Goal: Entertainment & Leisure: Browse casually

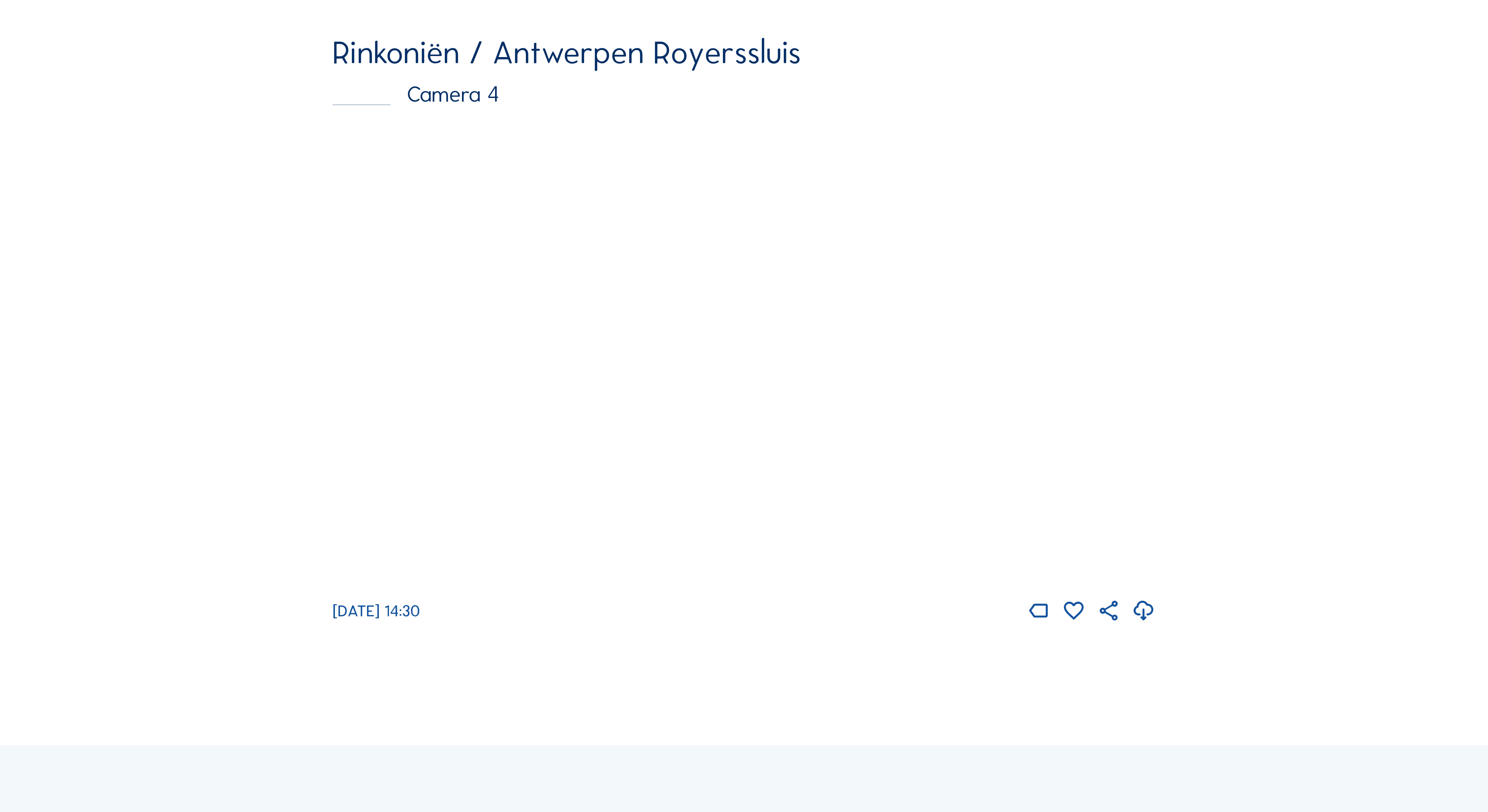
scroll to position [2483, 0]
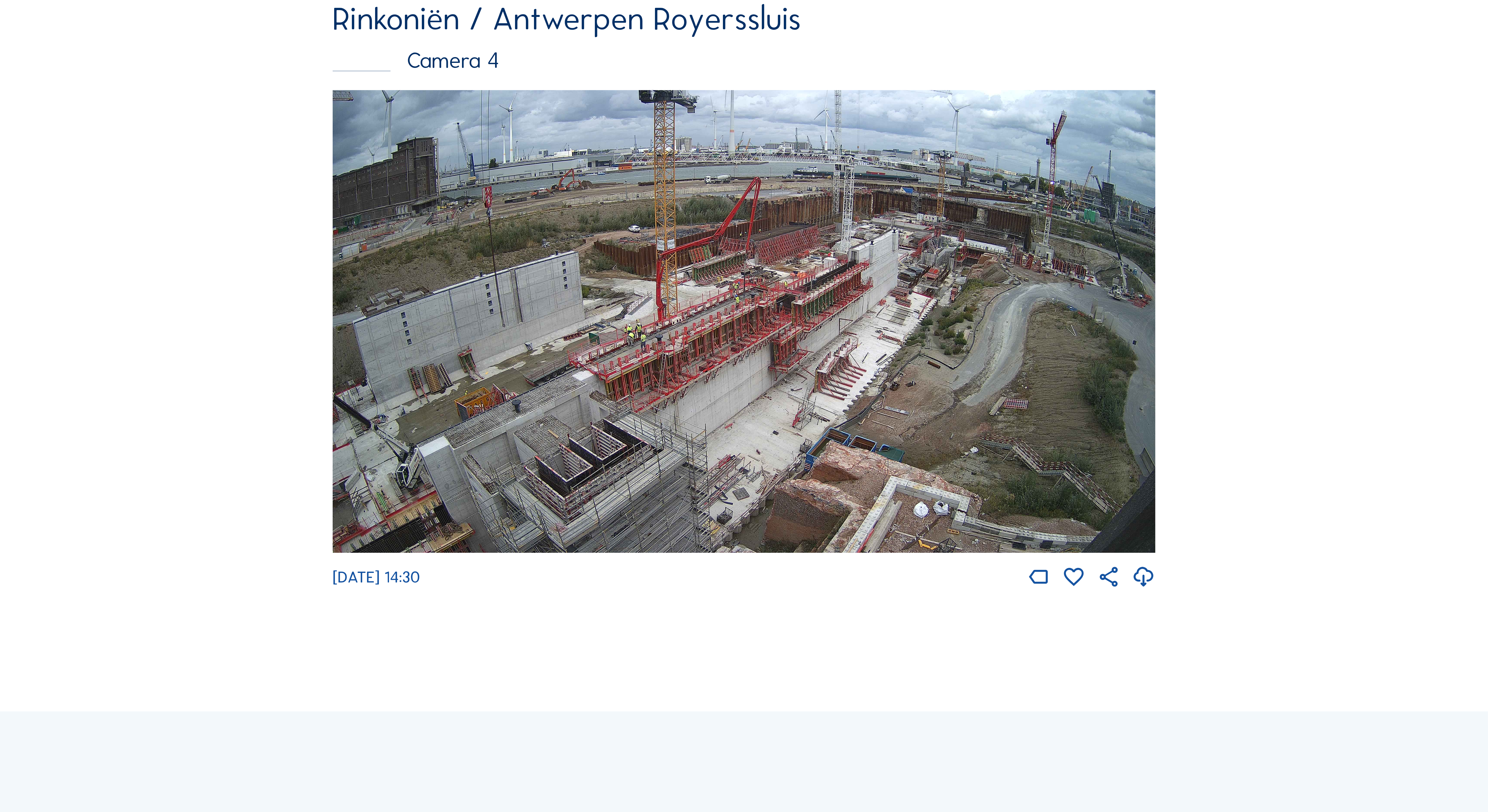
click at [506, 409] on img at bounding box center [744, 321] width 823 height 462
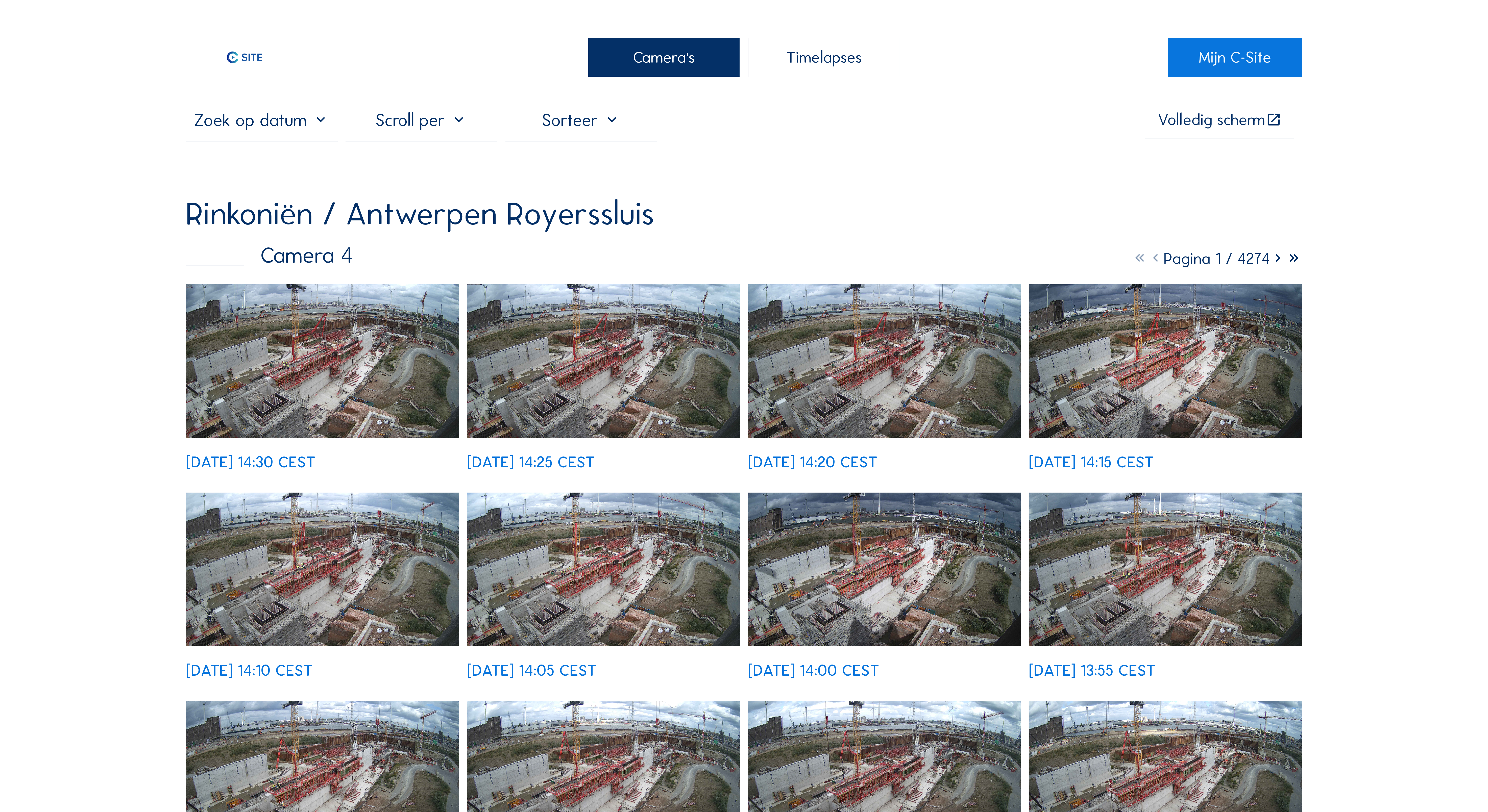
click at [337, 357] on img at bounding box center [322, 361] width 273 height 153
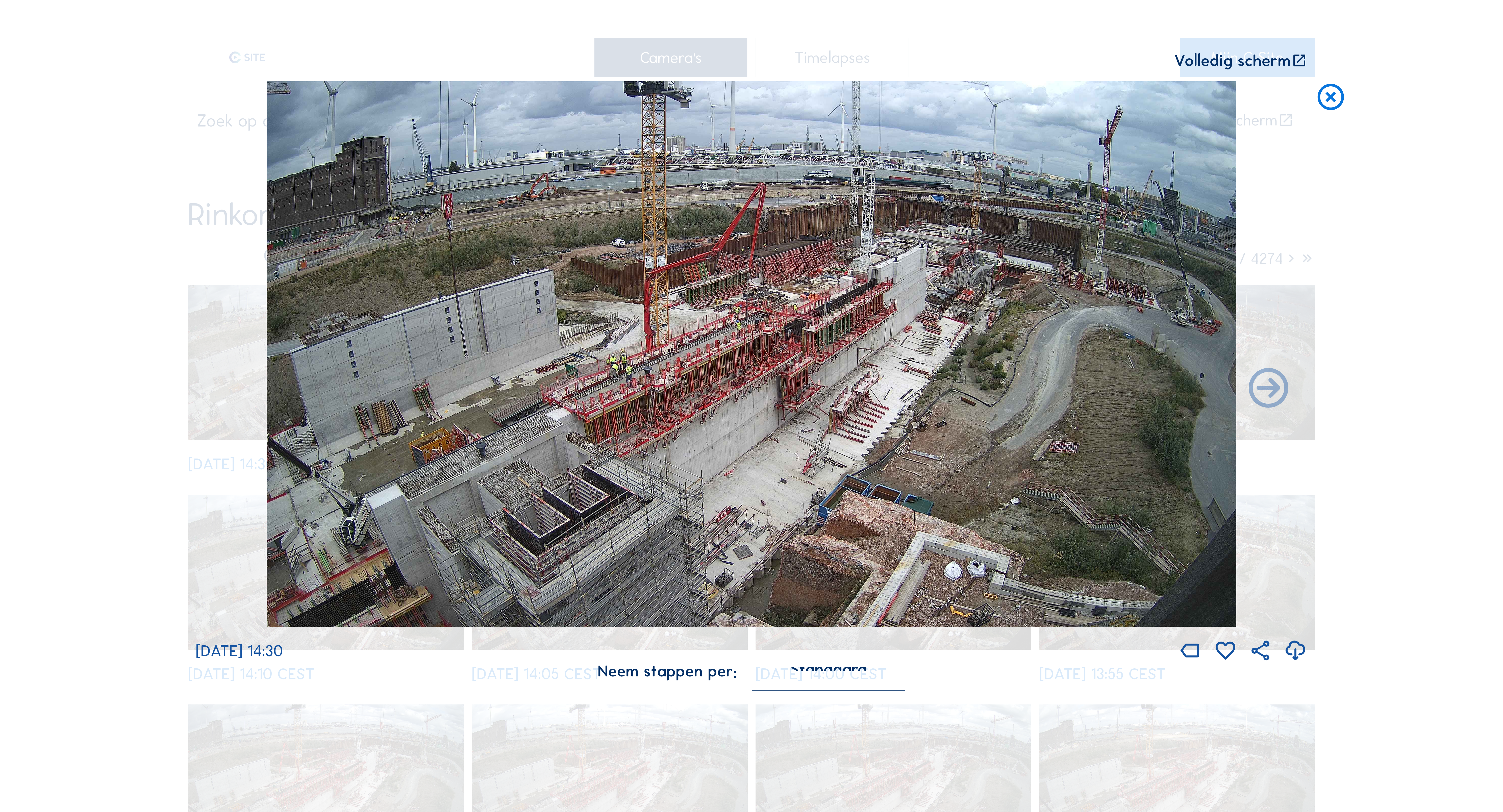
click at [461, 304] on img at bounding box center [752, 353] width 970 height 545
click at [461, 303] on img at bounding box center [752, 353] width 970 height 545
click at [458, 301] on img at bounding box center [752, 353] width 970 height 545
click at [1334, 90] on icon at bounding box center [1330, 97] width 31 height 32
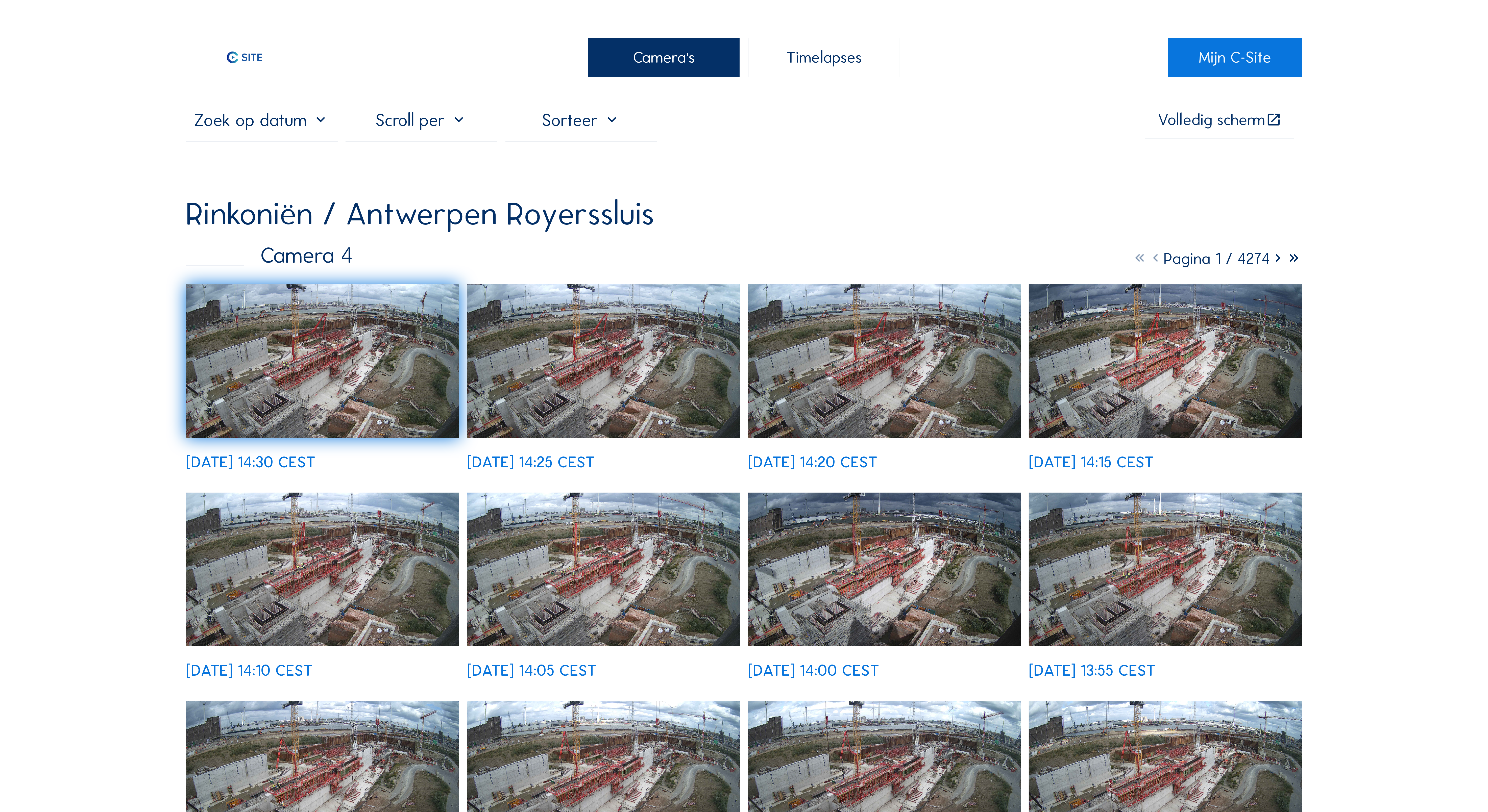
click at [616, 350] on img at bounding box center [604, 361] width 273 height 153
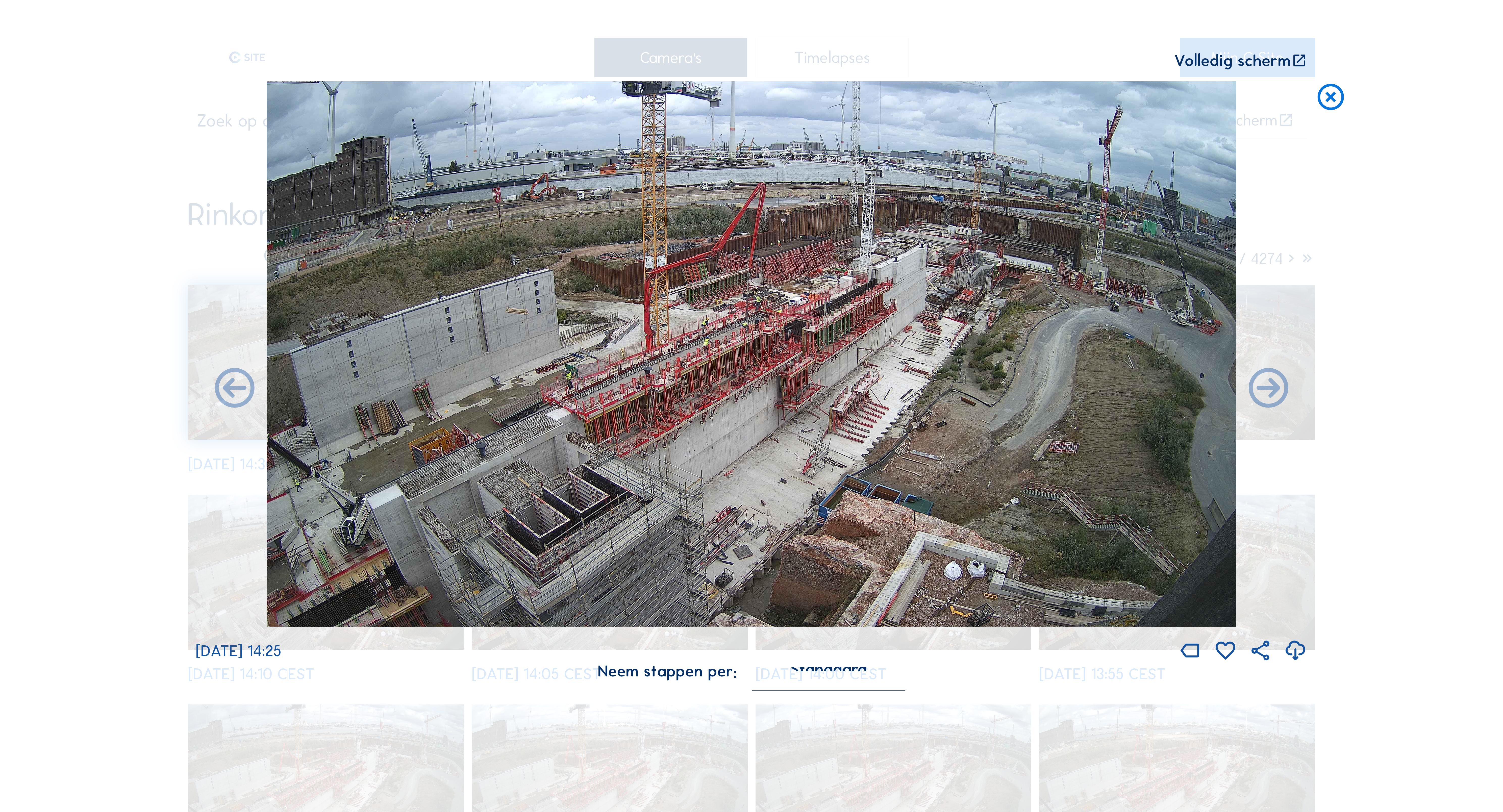
click at [1242, 61] on div "Volledig scherm" at bounding box center [1232, 61] width 117 height 16
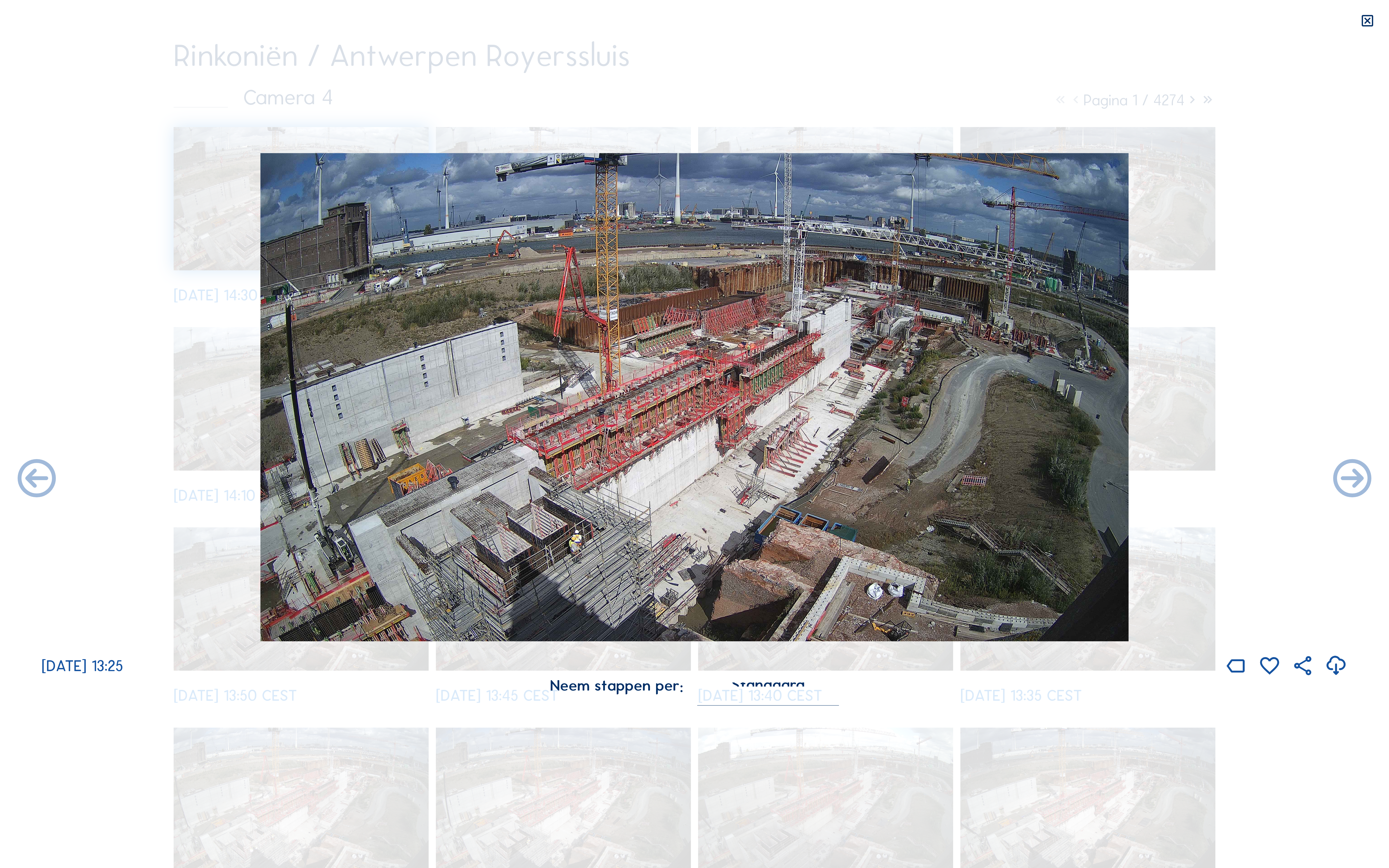
click at [1331, 19] on icon at bounding box center [1367, 21] width 15 height 16
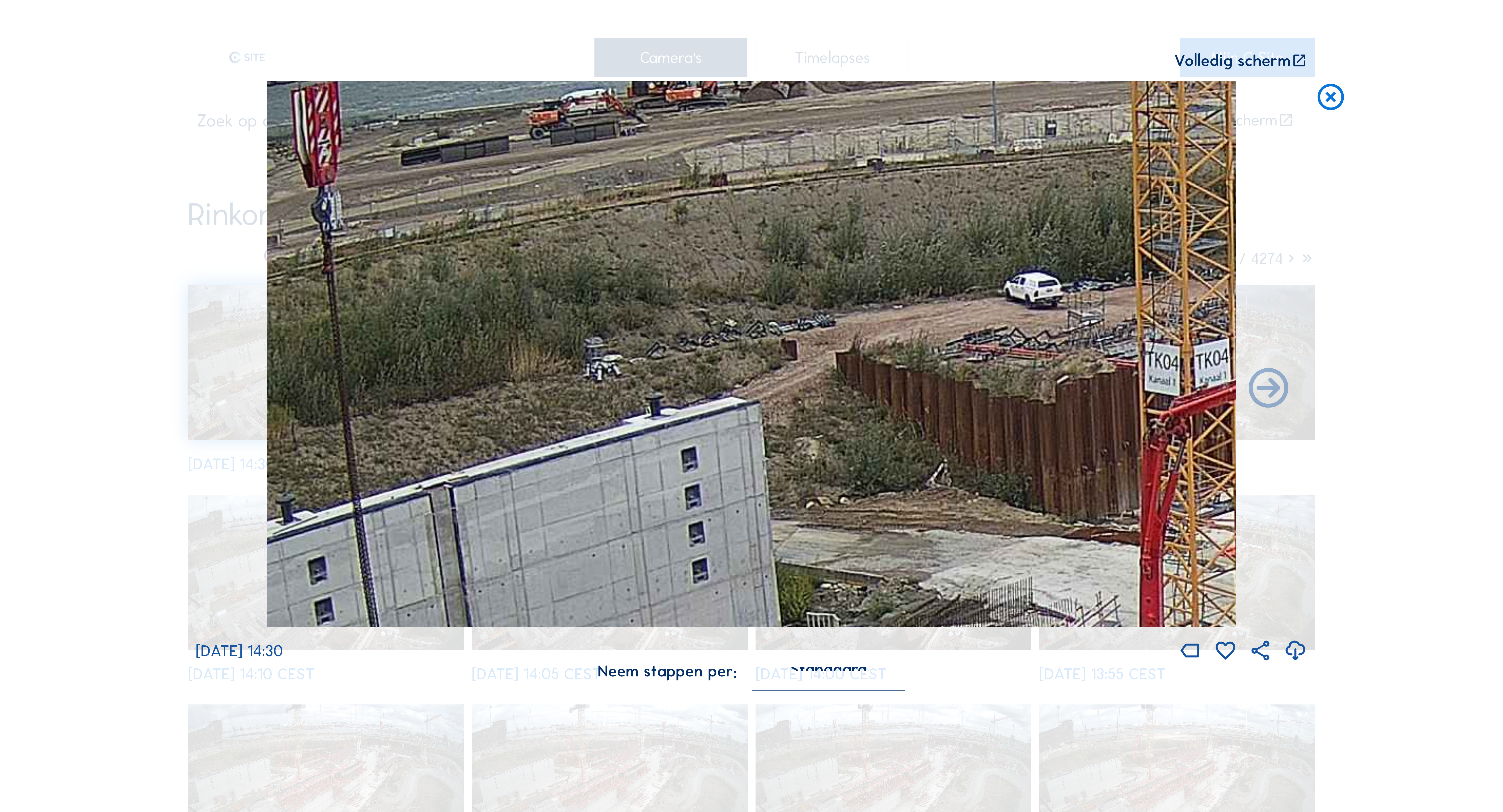
drag, startPoint x: 636, startPoint y: 451, endPoint x: 972, endPoint y: 345, distance: 352.3
click at [972, 345] on img at bounding box center [752, 353] width 970 height 545
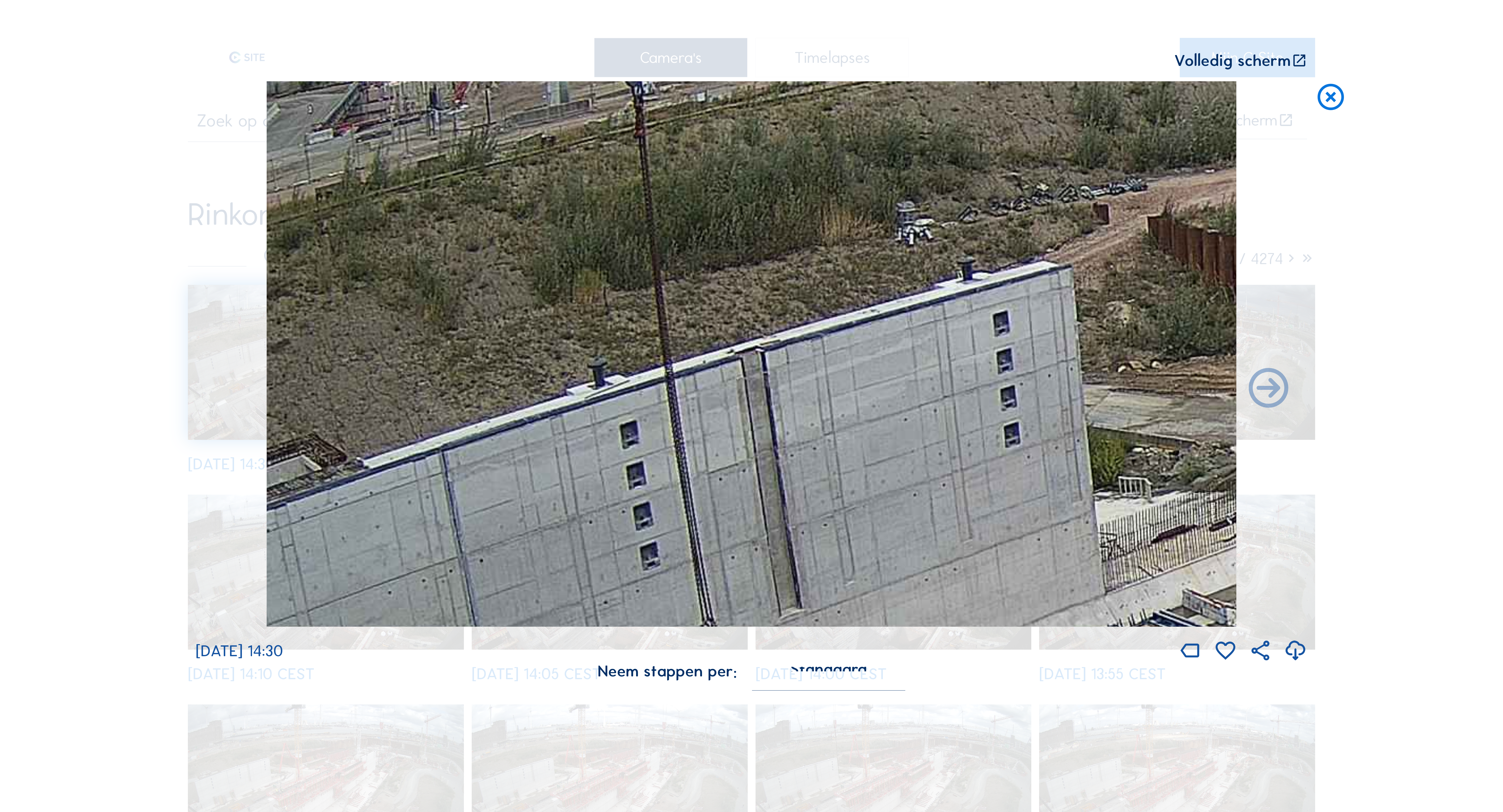
drag, startPoint x: 528, startPoint y: 529, endPoint x: 745, endPoint y: 439, distance: 234.9
click at [840, 395] on img at bounding box center [752, 353] width 970 height 545
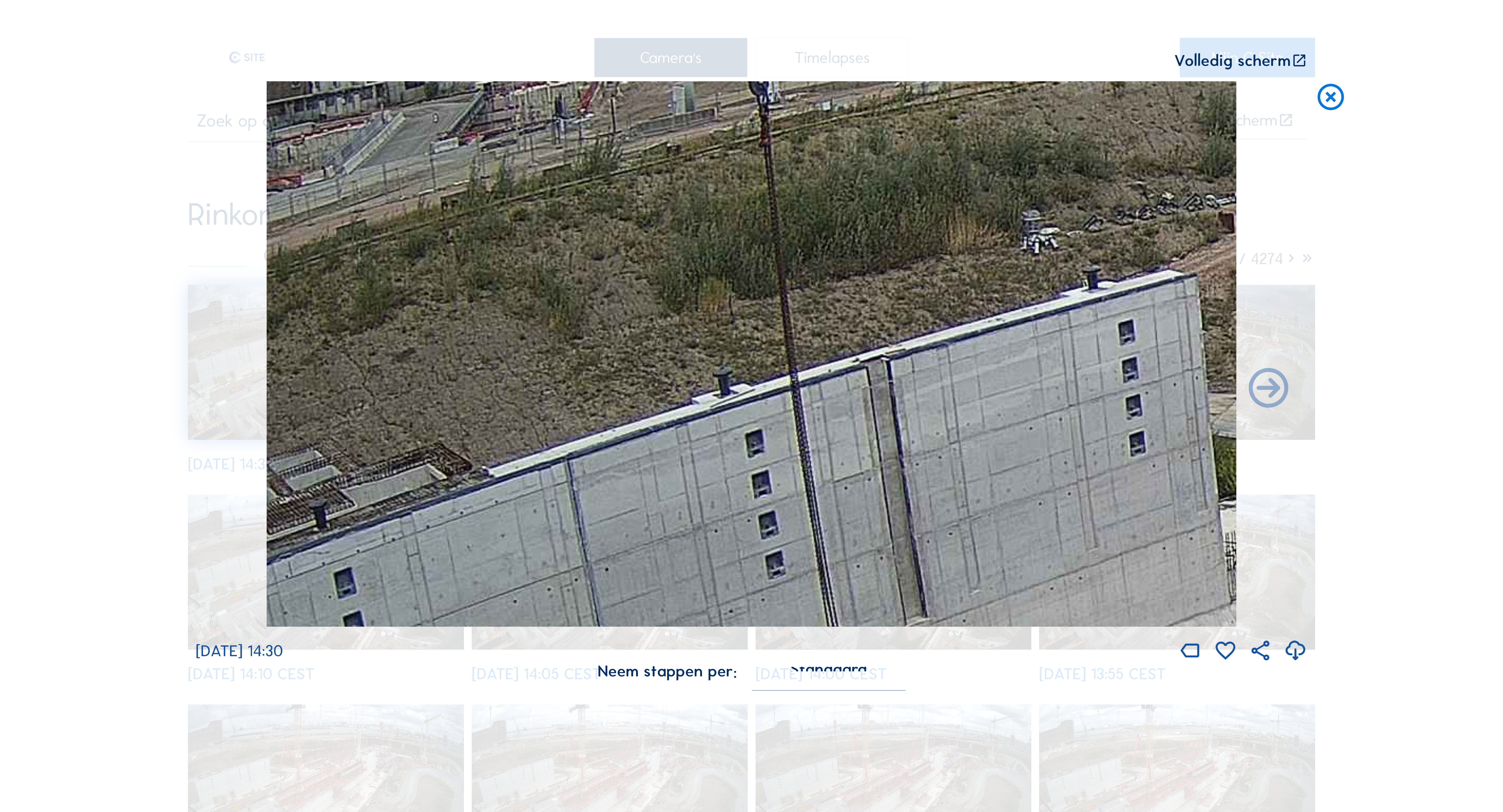
drag, startPoint x: 540, startPoint y: 492, endPoint x: 697, endPoint y: 499, distance: 157.2
click at [697, 499] on img at bounding box center [752, 353] width 970 height 545
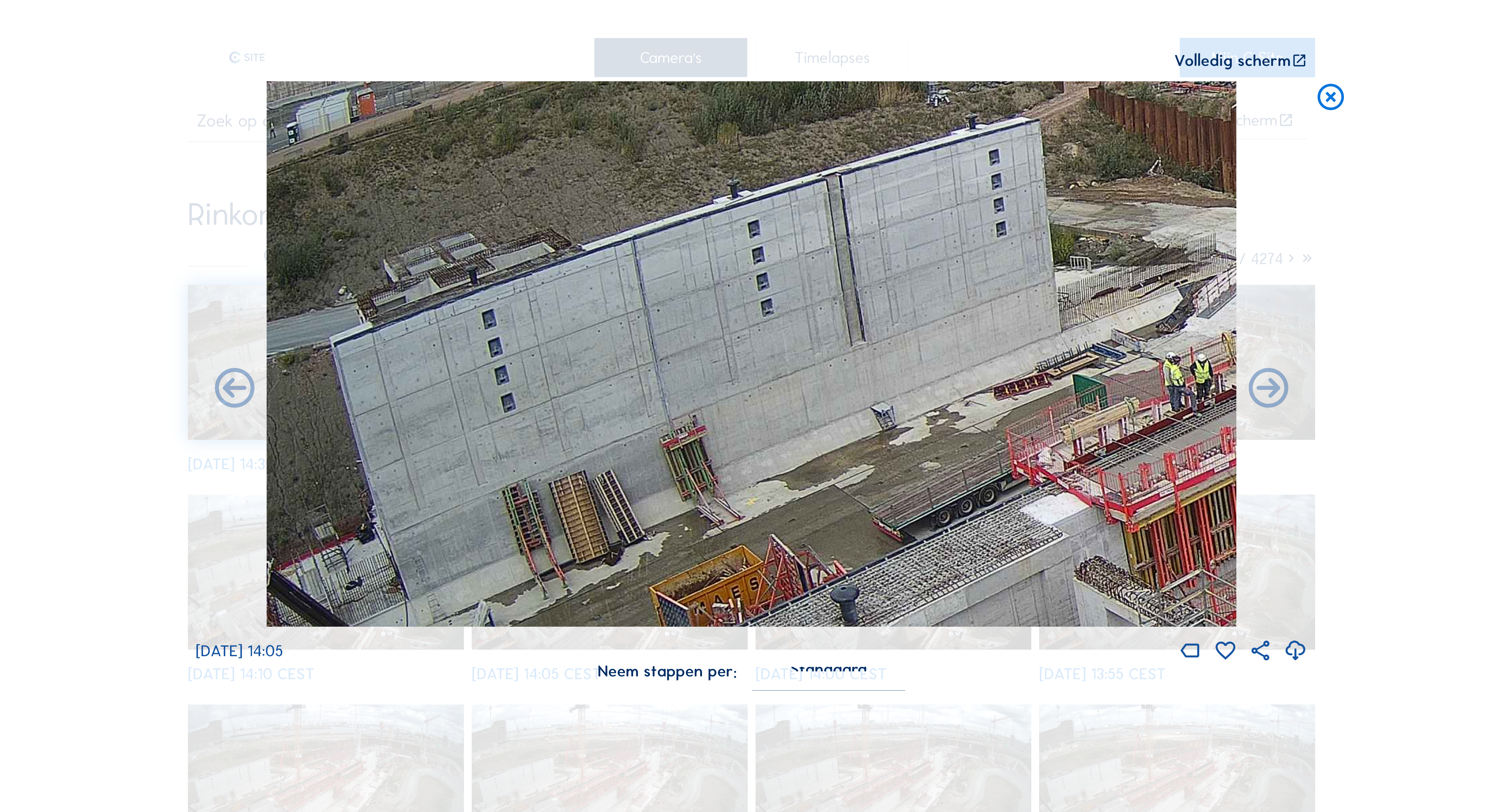
drag, startPoint x: 932, startPoint y: 345, endPoint x: 965, endPoint y: 256, distance: 94.9
click at [1085, 204] on img at bounding box center [752, 353] width 970 height 545
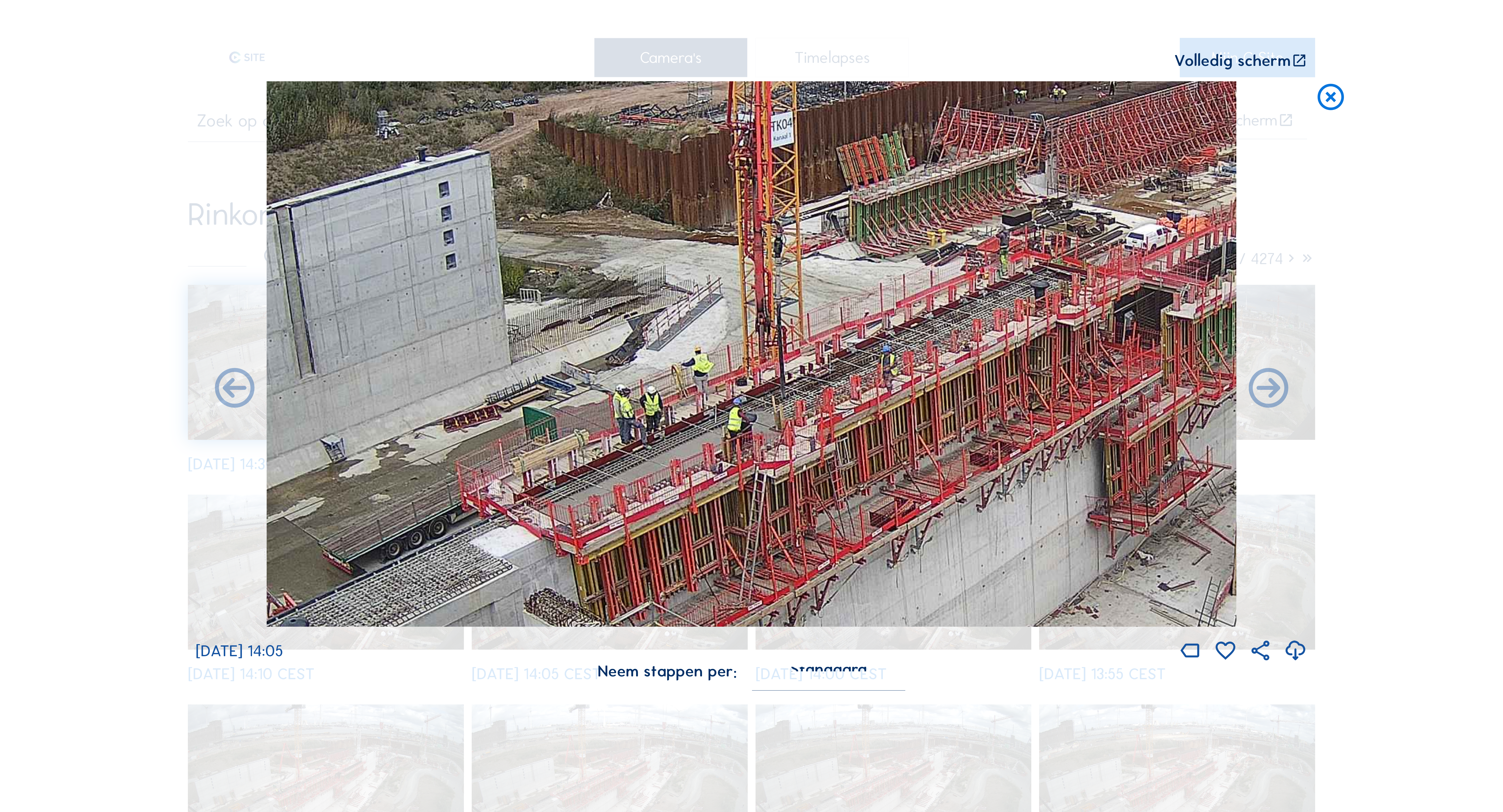
drag, startPoint x: 790, startPoint y: 442, endPoint x: 306, endPoint y: 478, distance: 485.3
click at [275, 495] on img at bounding box center [752, 353] width 970 height 545
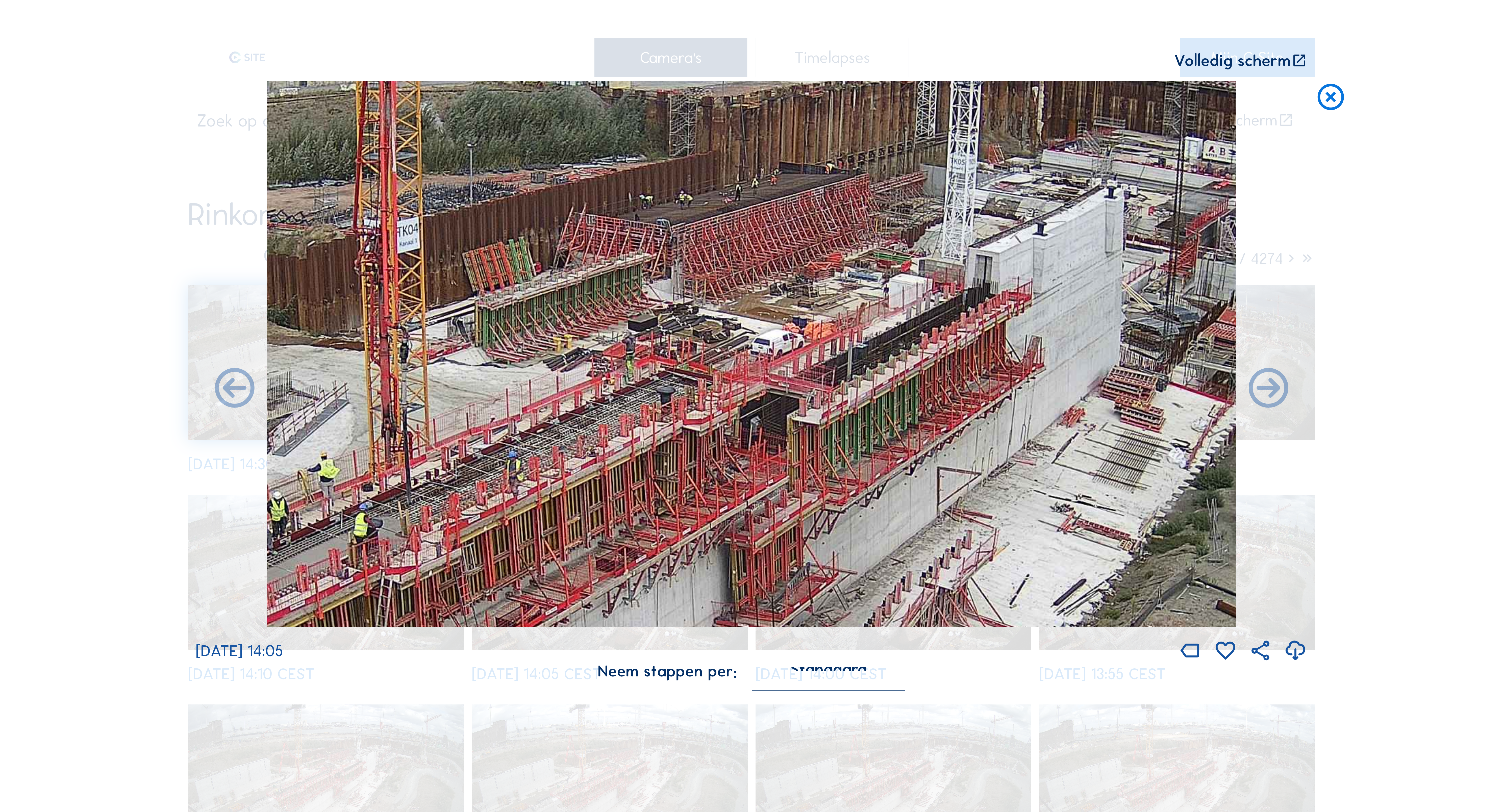
drag, startPoint x: 883, startPoint y: 313, endPoint x: 510, endPoint y: 415, distance: 386.7
click at [510, 415] on img at bounding box center [752, 353] width 970 height 545
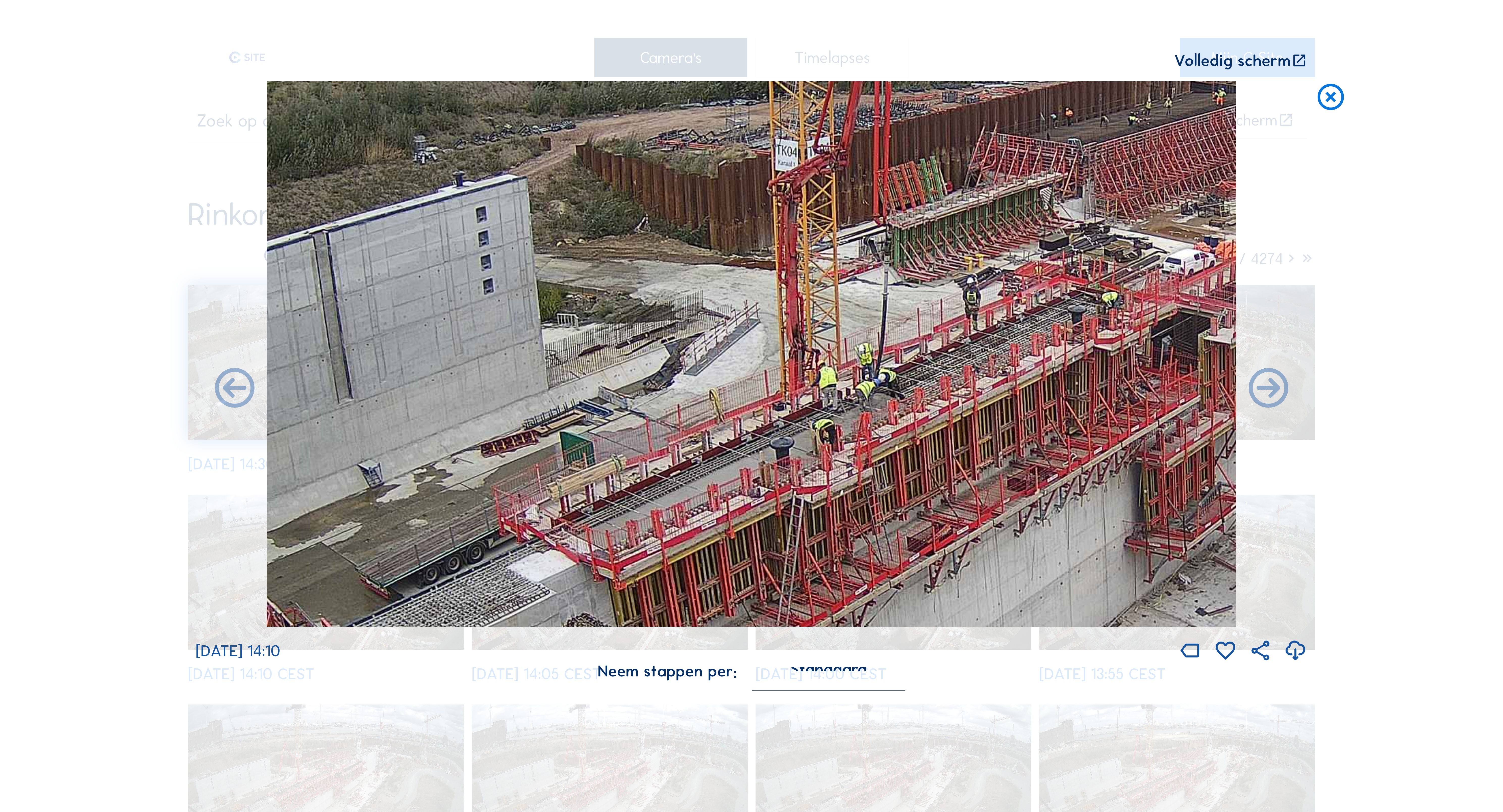
drag, startPoint x: 567, startPoint y: 399, endPoint x: 1004, endPoint y: 257, distance: 459.5
click at [1017, 251] on img at bounding box center [752, 353] width 970 height 545
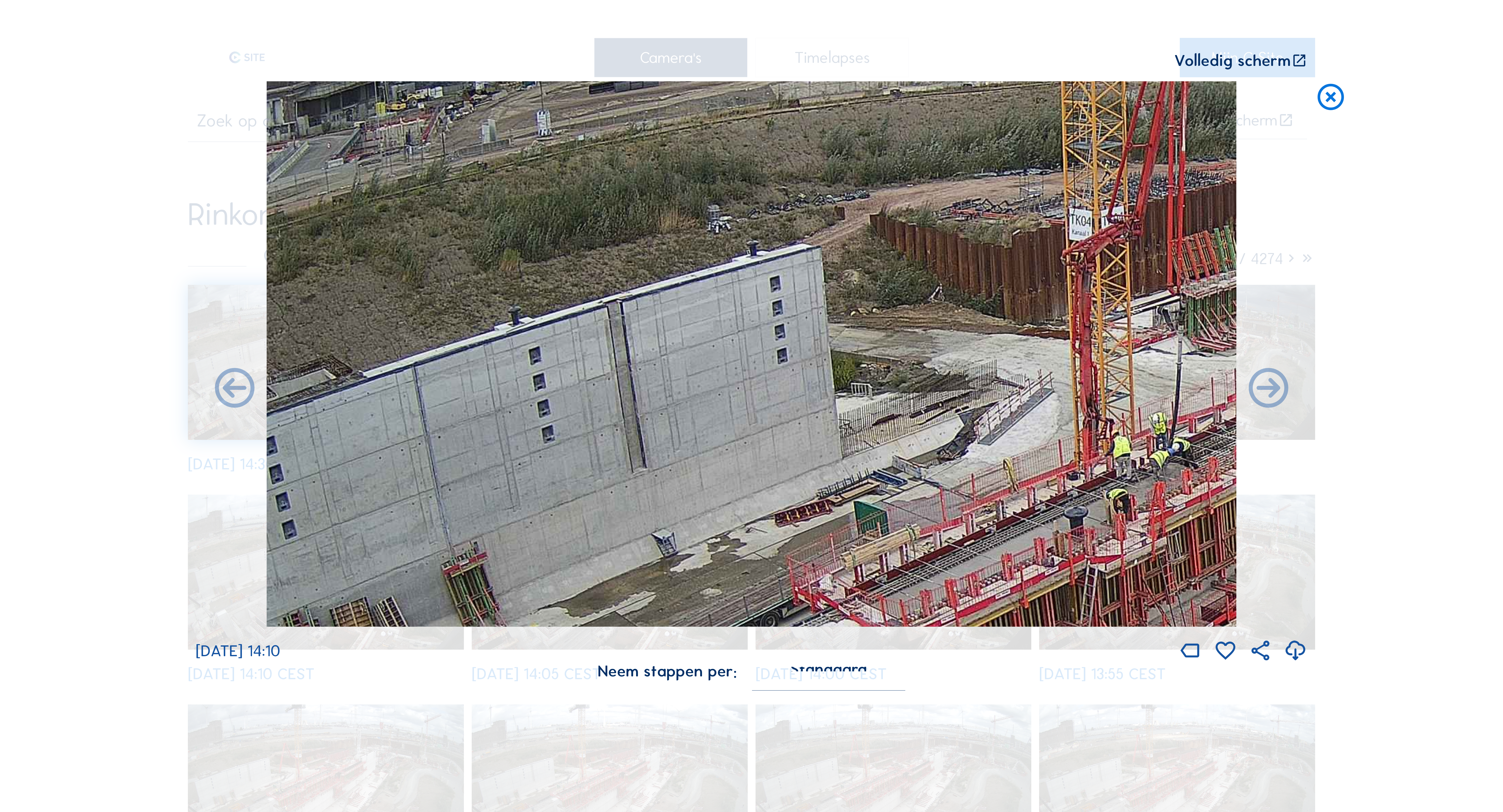
drag, startPoint x: 649, startPoint y: 298, endPoint x: 846, endPoint y: 397, distance: 220.5
click at [846, 397] on img at bounding box center [752, 353] width 970 height 545
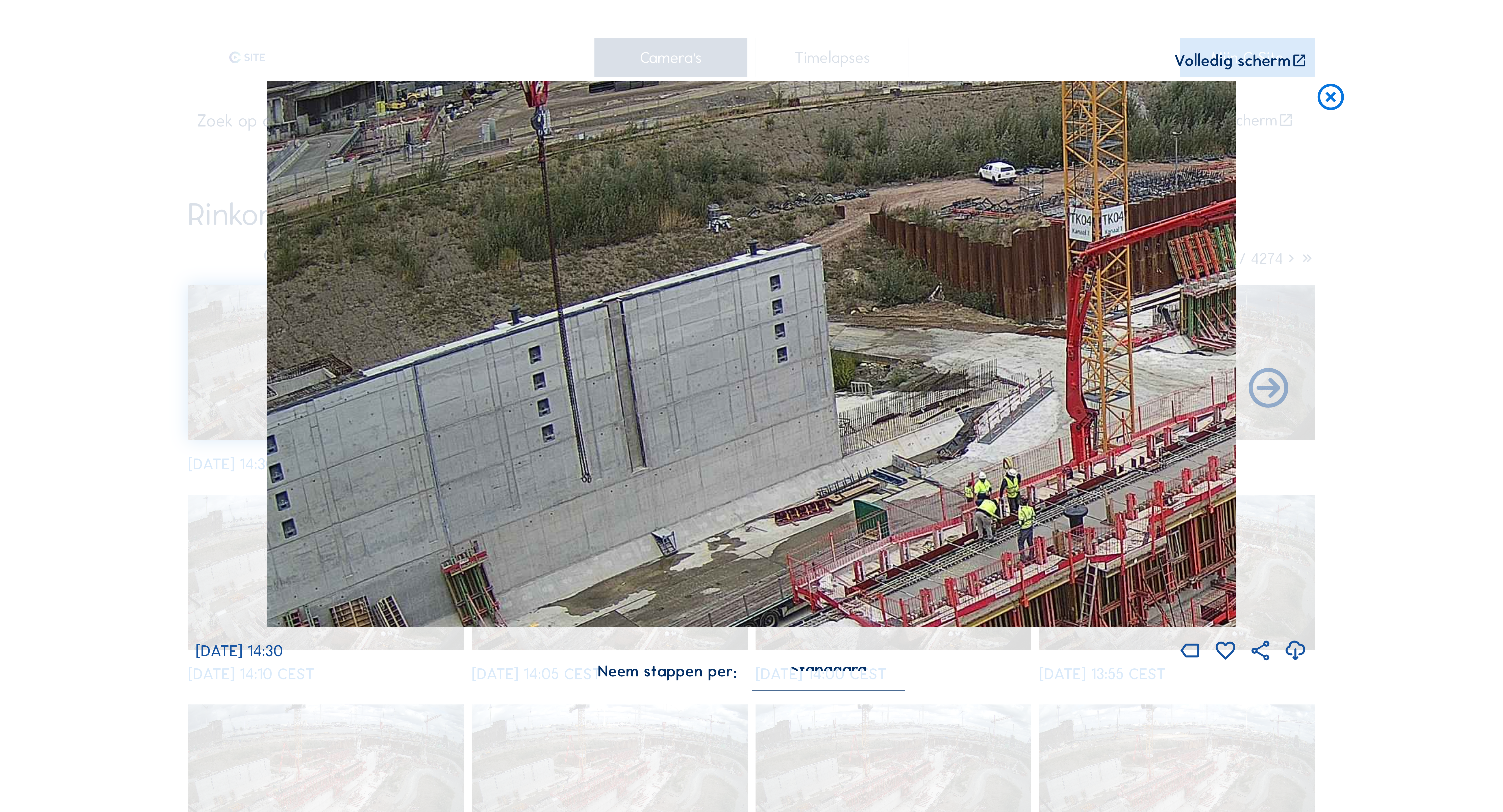
click at [1330, 97] on icon at bounding box center [1330, 97] width 31 height 32
